Goal: Task Accomplishment & Management: Manage account settings

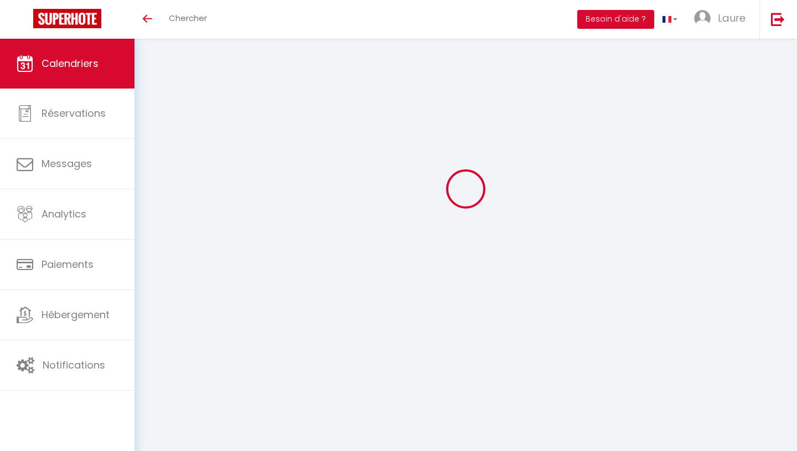
select select
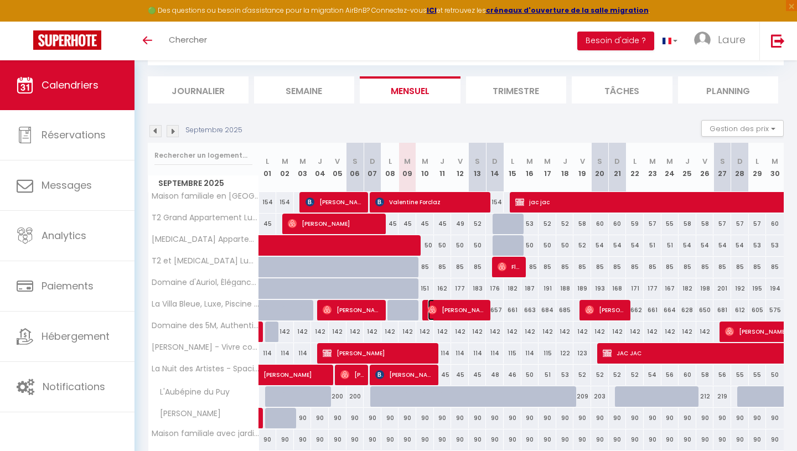
click at [462, 310] on span "[PERSON_NAME]" at bounding box center [457, 309] width 59 height 21
select select "OK"
select select "1"
select select "0"
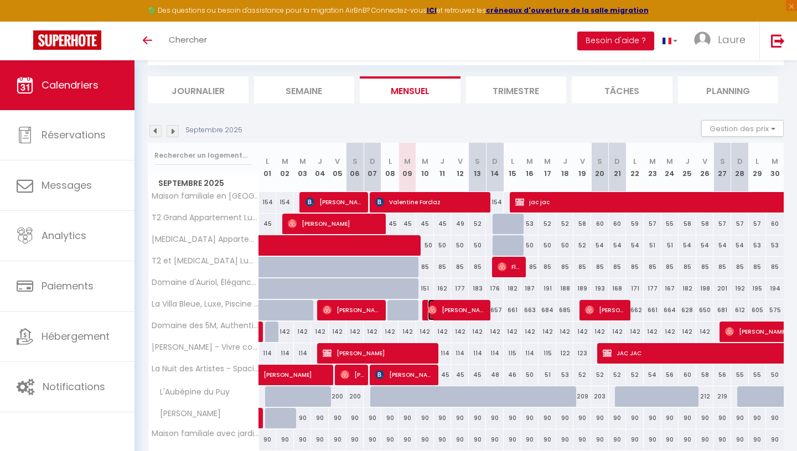
select select "1"
select select
select select "23523"
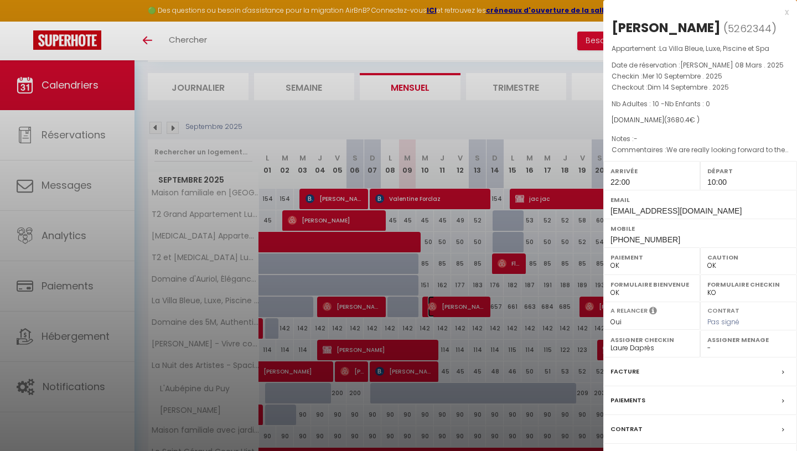
scroll to position [63, 0]
click at [627, 370] on label "Facture" at bounding box center [624, 372] width 29 height 12
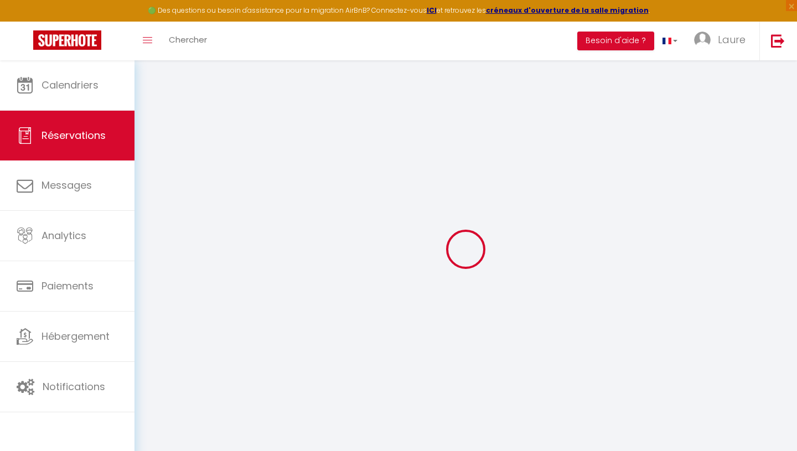
select select
checkbox input "false"
select select
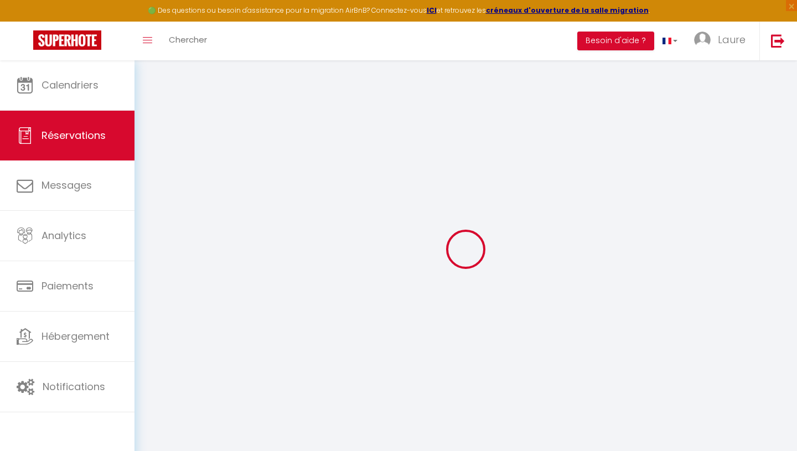
checkbox input "false"
type textarea "We are really looking forward to the stay!"
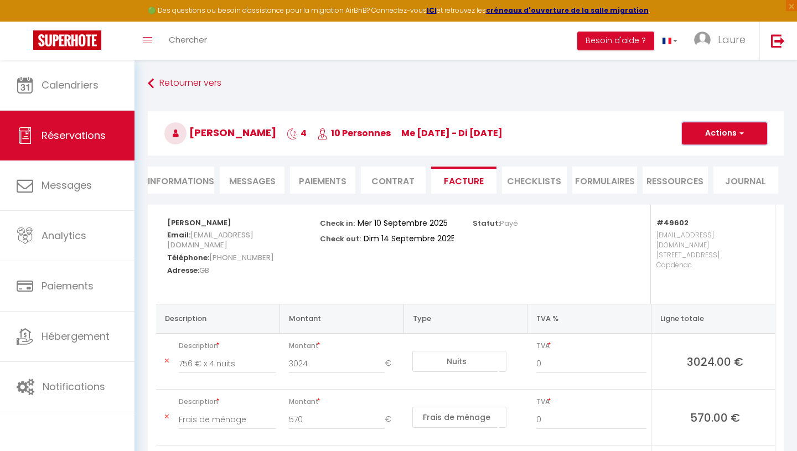
click at [727, 134] on button "Actions" at bounding box center [724, 133] width 85 height 22
click at [568, 123] on h3 "[PERSON_NAME] 4 10 Personnes me [DATE] - di [DATE]" at bounding box center [466, 133] width 636 height 44
click at [264, 186] on span "Messages" at bounding box center [252, 181] width 46 height 13
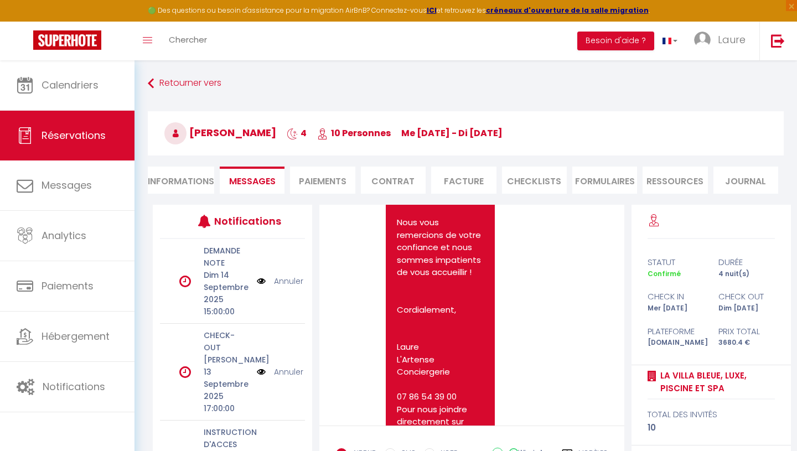
scroll to position [1660, 0]
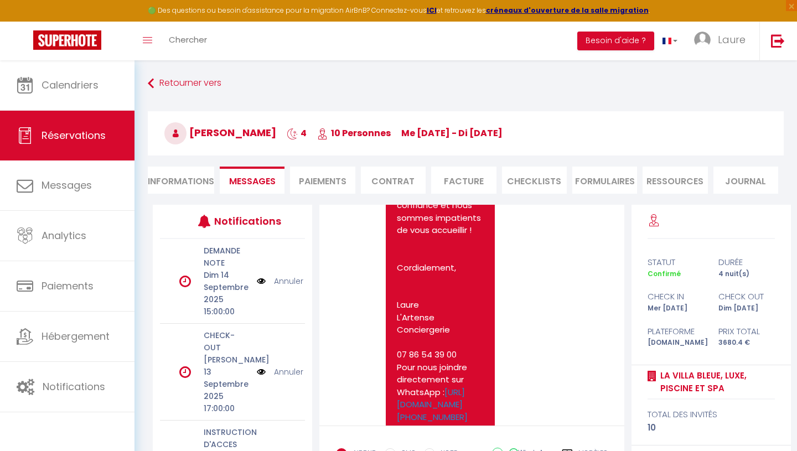
click at [174, 186] on li "Informations" at bounding box center [181, 180] width 66 height 27
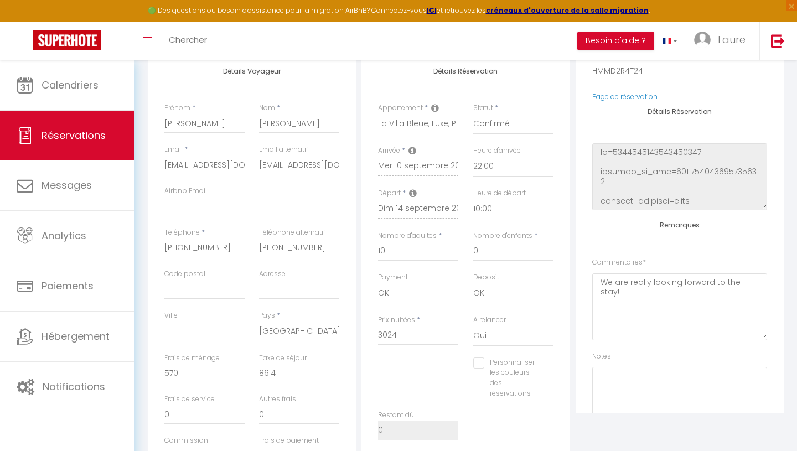
scroll to position [129, 0]
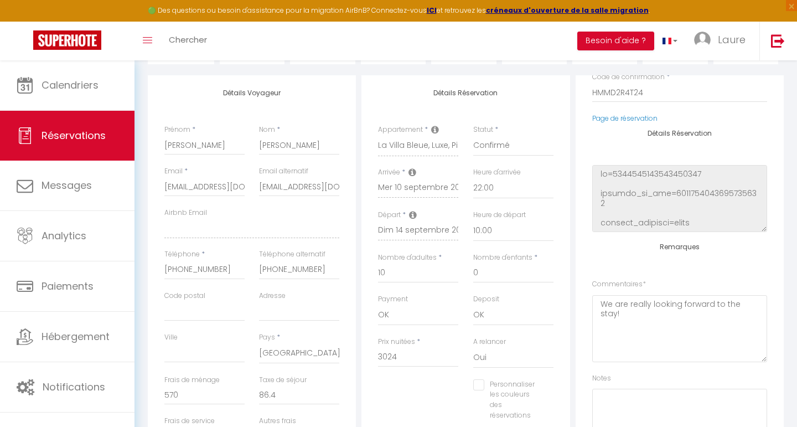
checkbox input "false"
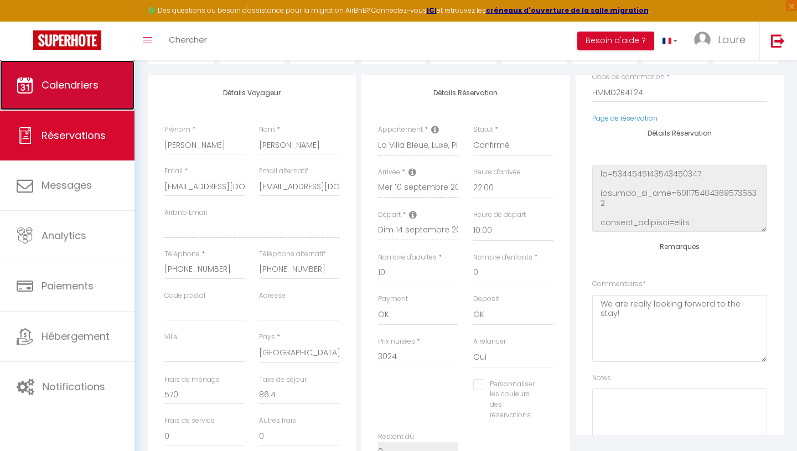
click at [93, 97] on link "Calendriers" at bounding box center [67, 85] width 134 height 50
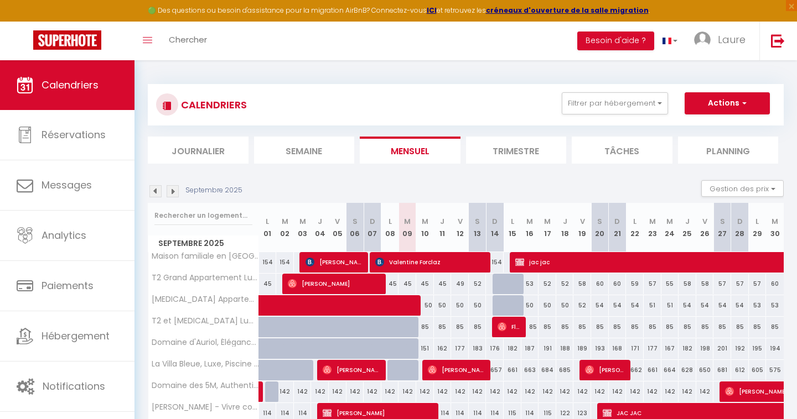
click at [174, 190] on img at bounding box center [173, 191] width 12 height 12
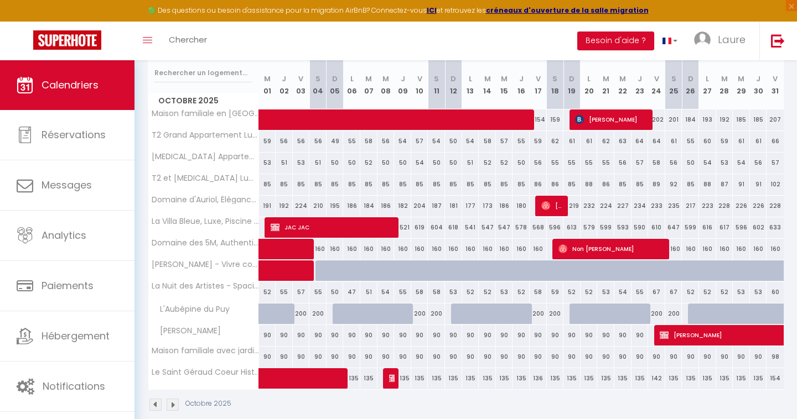
scroll to position [159, 0]
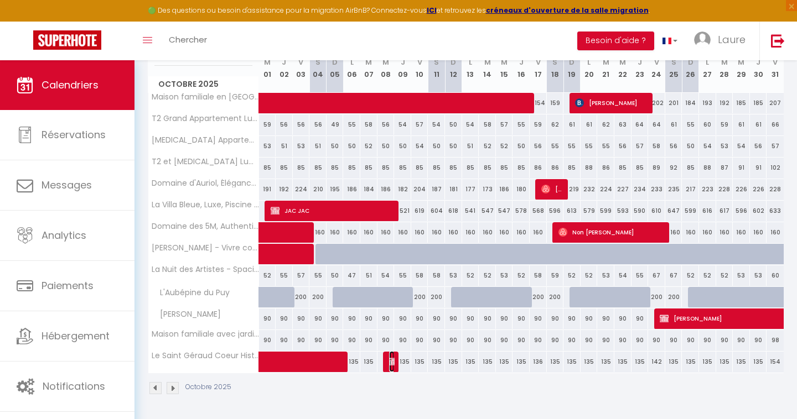
click at [392, 365] on img at bounding box center [393, 361] width 9 height 9
select select "OK"
select select "KO"
select select "0"
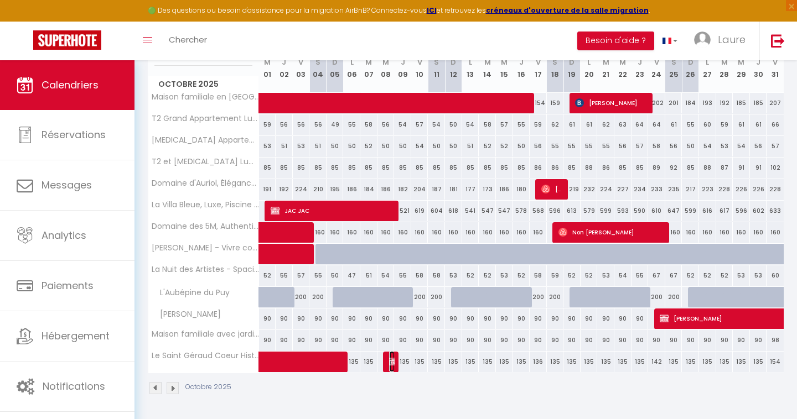
select select "1"
select select
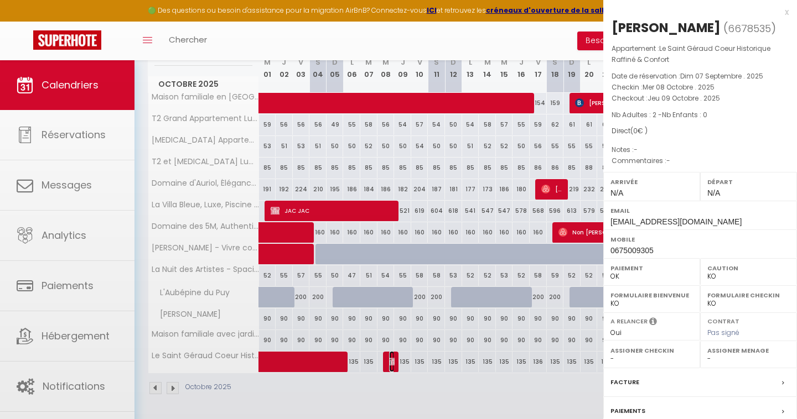
select select "23523"
select select "29740"
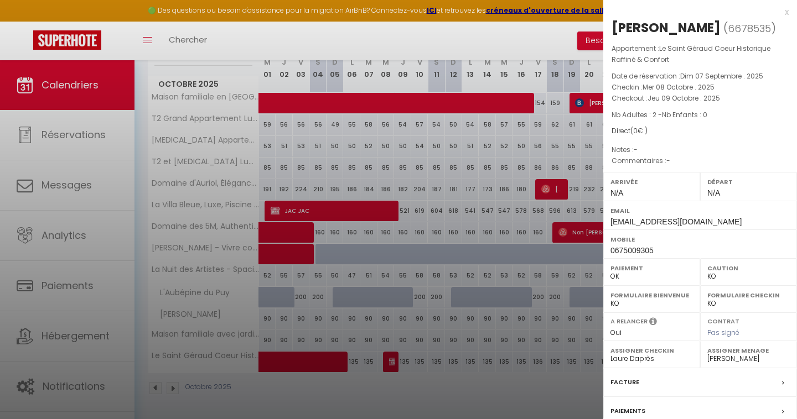
click at [618, 386] on label "Facture" at bounding box center [624, 383] width 29 height 12
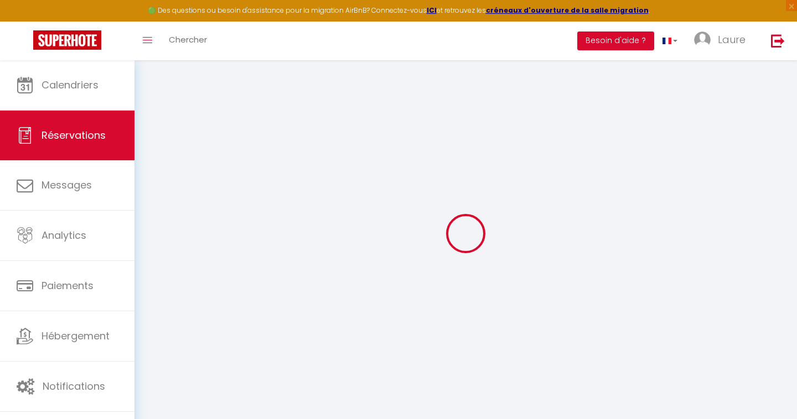
select select
checkbox input "false"
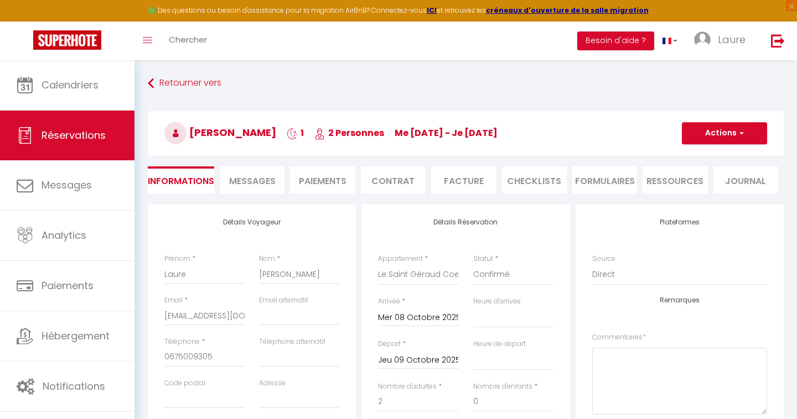
select select
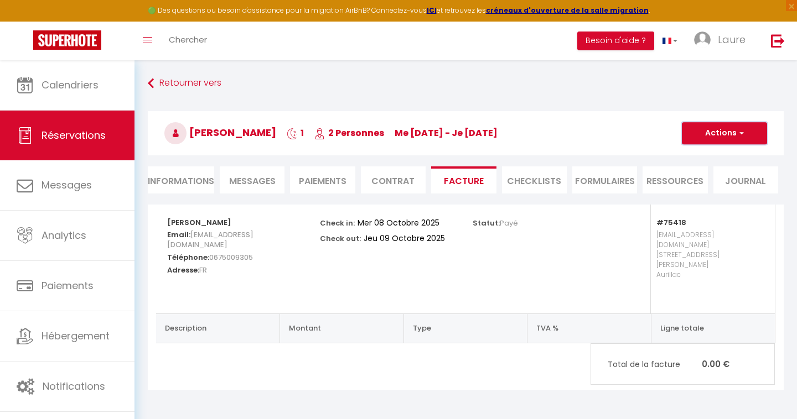
click at [696, 132] on button "Actions" at bounding box center [724, 133] width 85 height 22
click at [205, 180] on li "Informations" at bounding box center [181, 180] width 66 height 27
select select
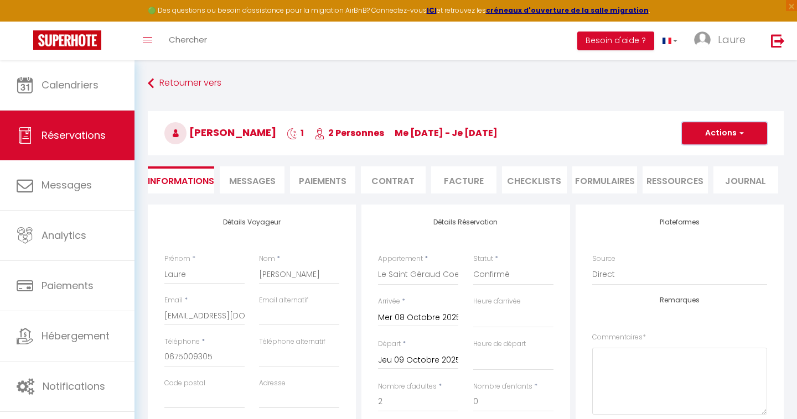
click at [725, 138] on button "Actions" at bounding box center [724, 133] width 85 height 22
click at [701, 185] on link "Supprimer" at bounding box center [712, 186] width 87 height 14
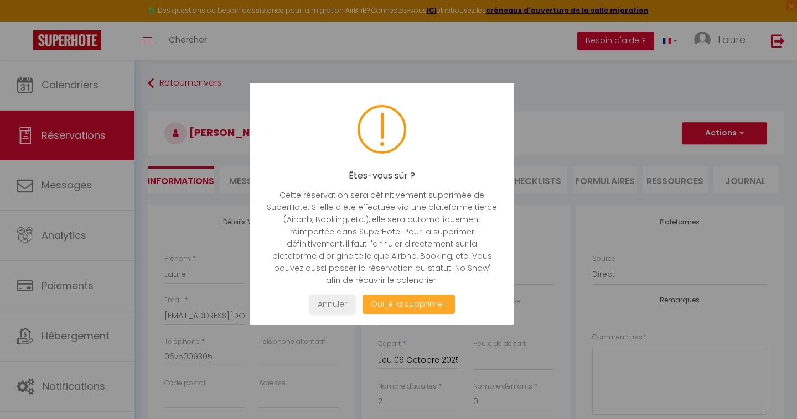
click at [411, 304] on button "Oui je la supprime !" at bounding box center [408, 304] width 92 height 19
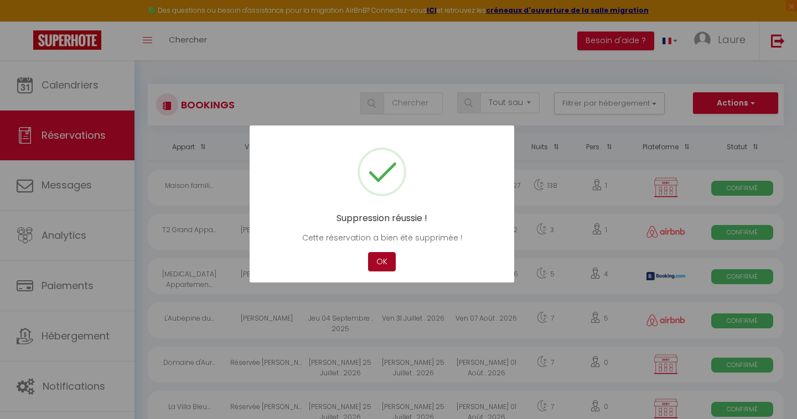
click at [379, 267] on button "OK" at bounding box center [382, 261] width 28 height 19
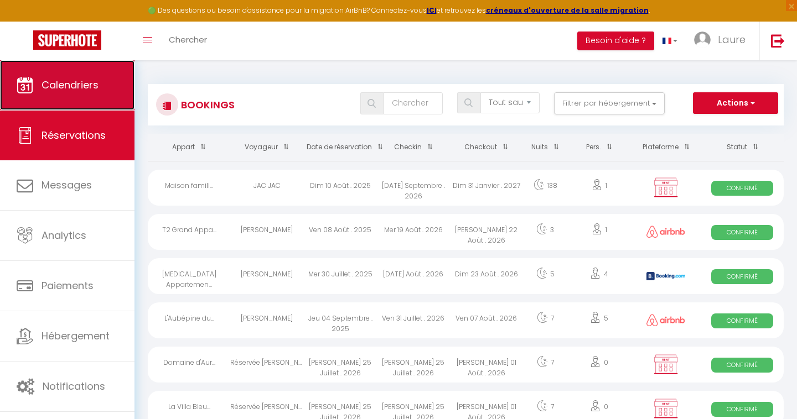
click at [86, 96] on link "Calendriers" at bounding box center [67, 85] width 134 height 50
